Goal: Download file/media

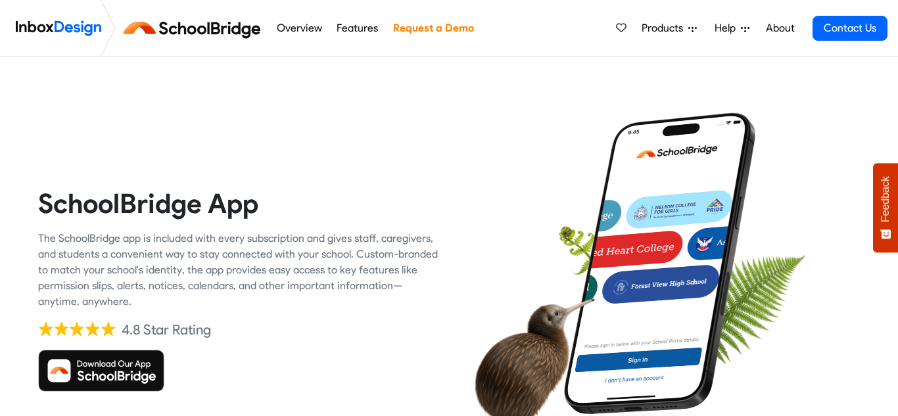
click at [96, 365] on img at bounding box center [101, 371] width 126 height 42
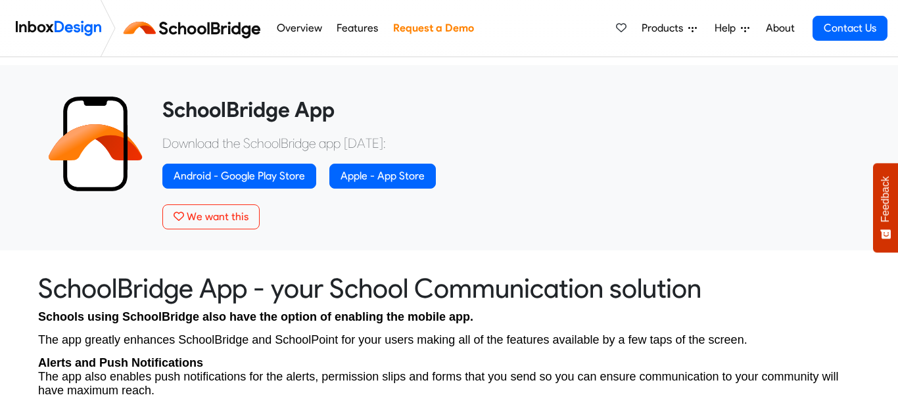
scroll to position [478, 0]
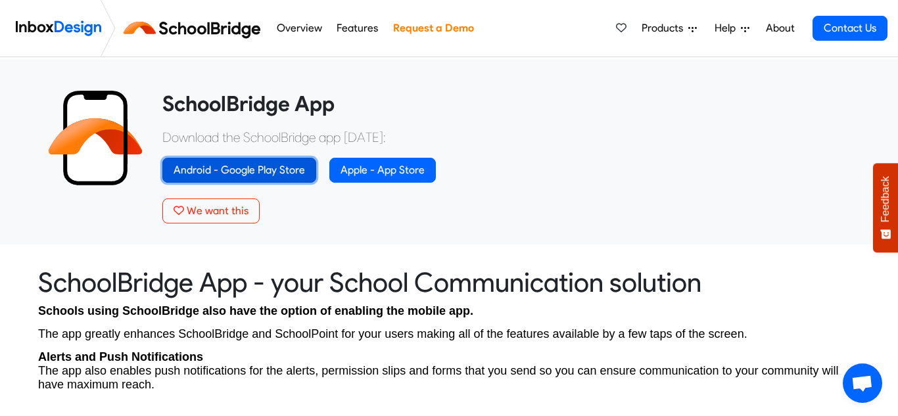
click at [290, 165] on link "Android - Google Play Store" at bounding box center [239, 170] width 154 height 25
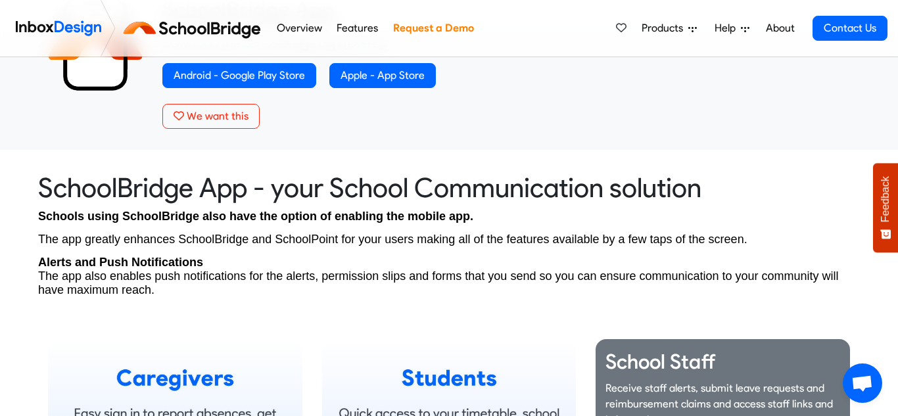
click at [688, 385] on p "Receive staff alerts, submit leave requests and reimbursement claims and access…" at bounding box center [722, 404] width 235 height 47
